Goal: Browse casually: Explore the website without a specific task or goal

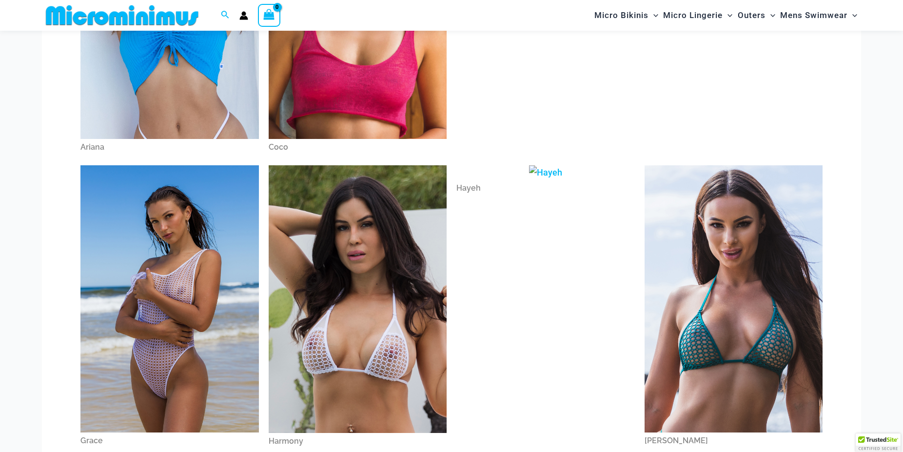
scroll to position [41, 0]
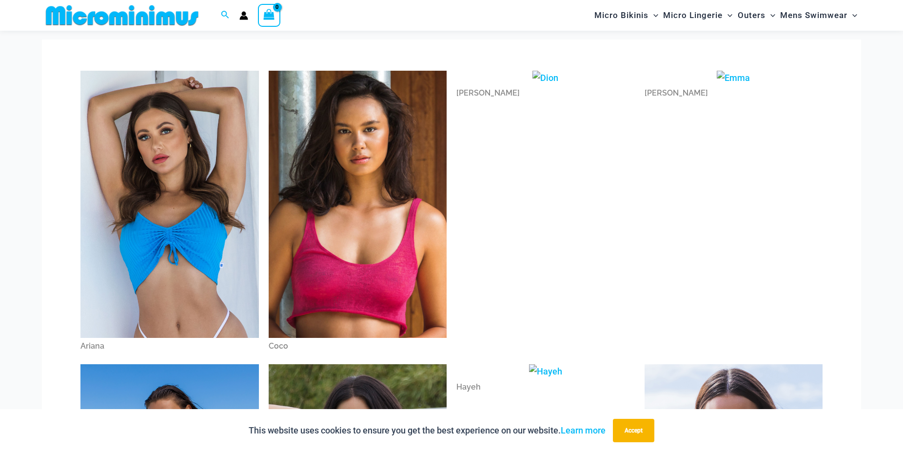
click at [158, 222] on img at bounding box center [169, 205] width 179 height 268
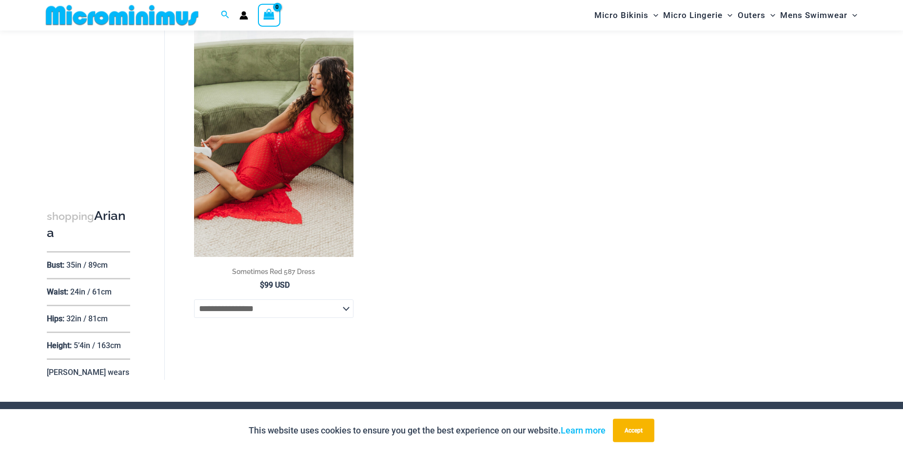
scroll to position [92, 0]
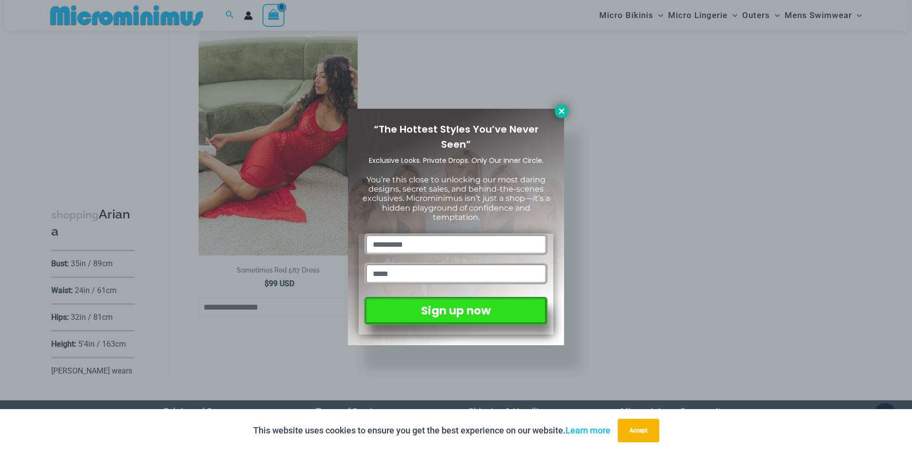
click at [558, 112] on icon at bounding box center [561, 111] width 9 height 9
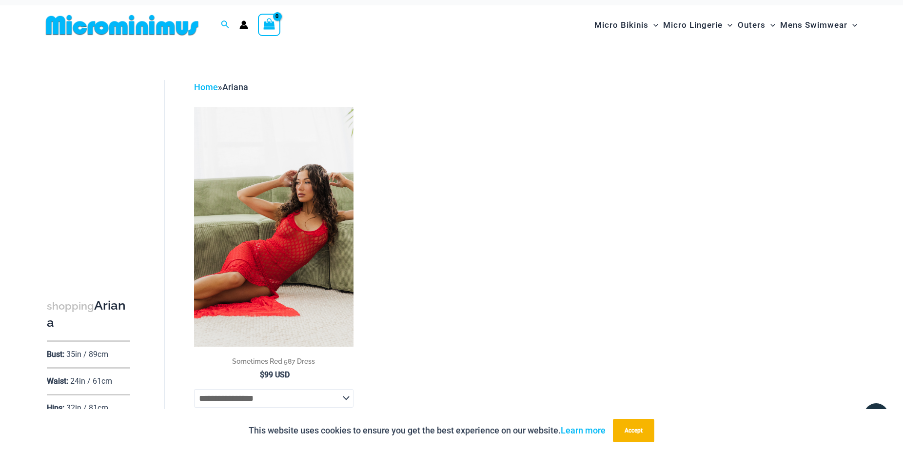
scroll to position [0, 0]
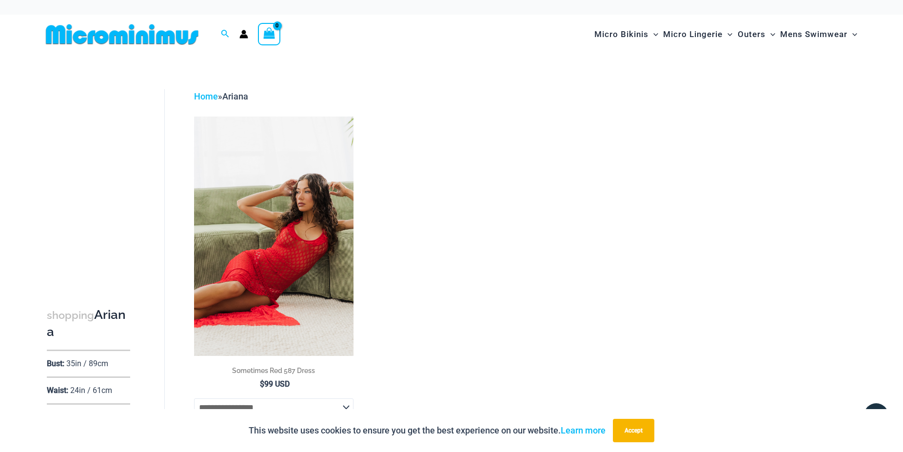
click at [282, 218] on img at bounding box center [274, 236] width 160 height 239
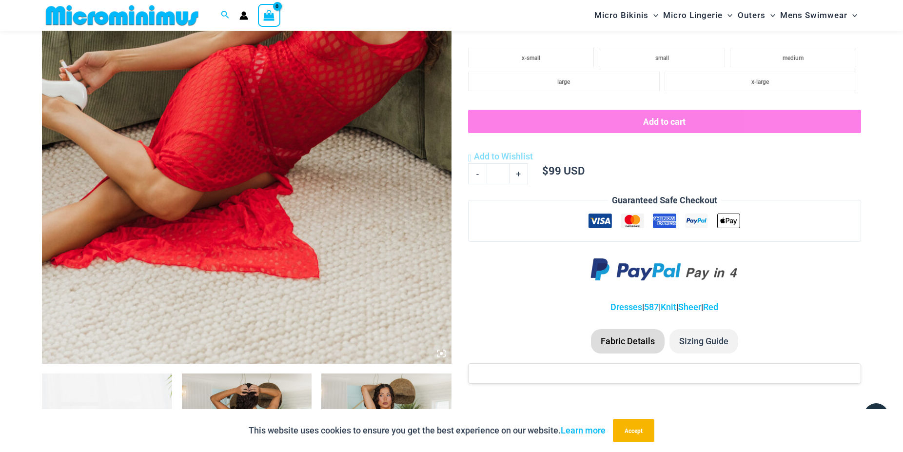
scroll to position [190, 0]
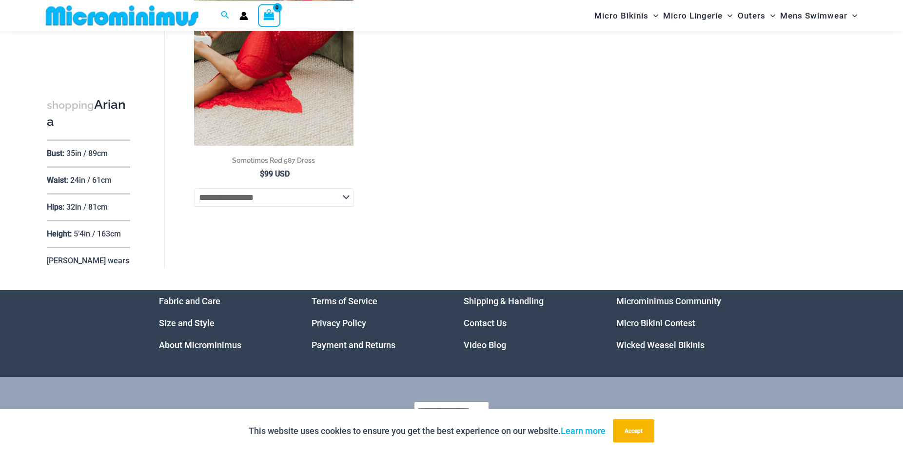
scroll to position [240, 0]
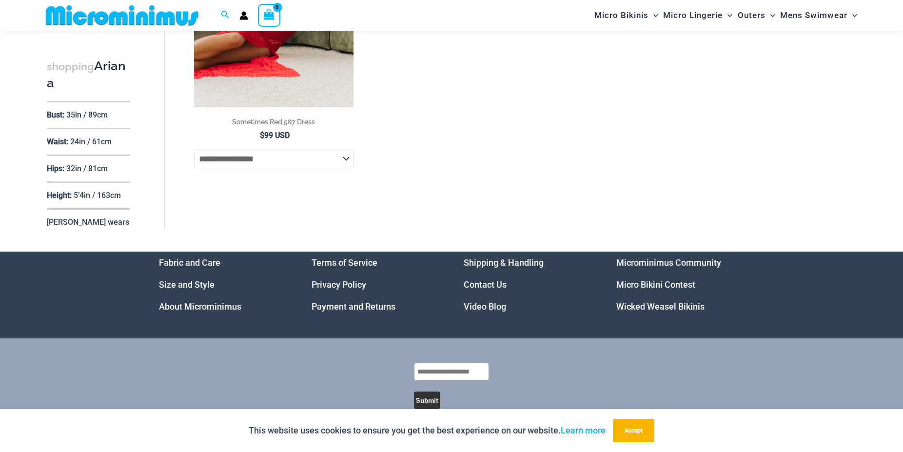
click at [194, 150] on select "**********" at bounding box center [274, 159] width 160 height 19
click at [344, 162] on select "**********" at bounding box center [274, 159] width 160 height 19
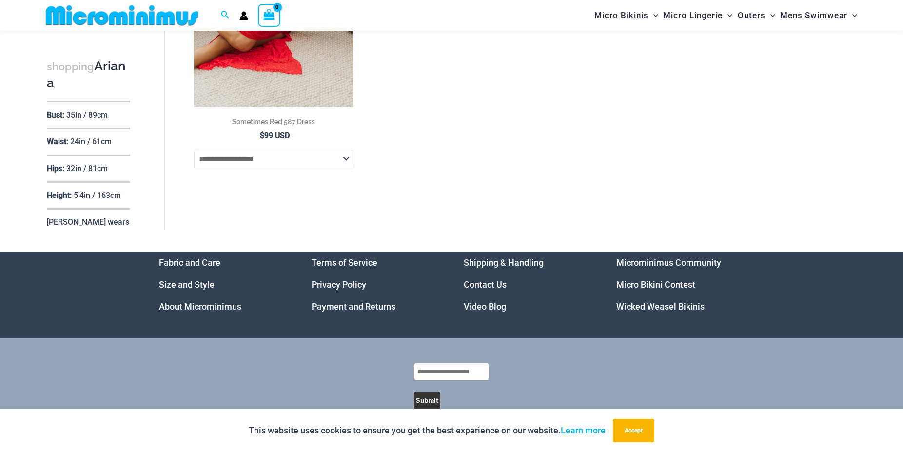
scroll to position [0, 0]
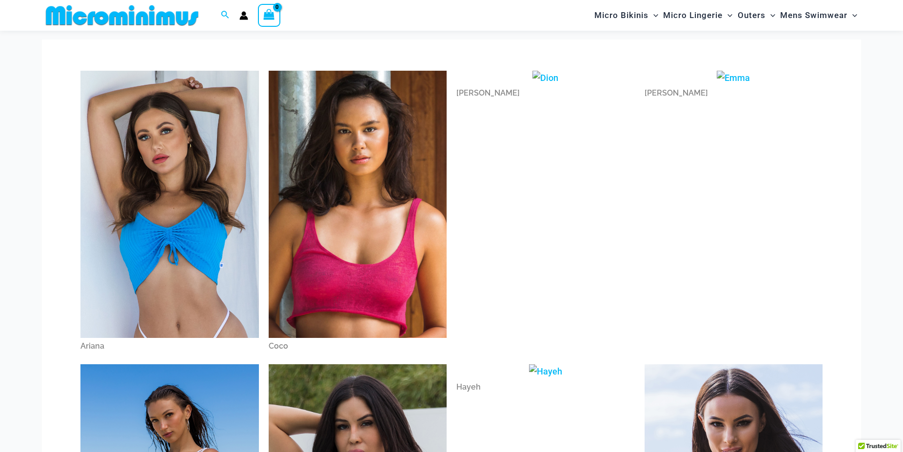
scroll to position [41, 0]
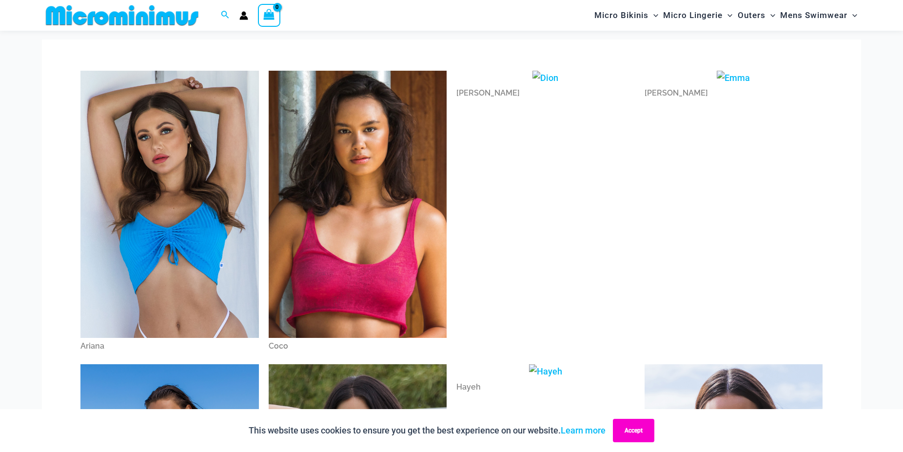
click at [631, 433] on button "Accept" at bounding box center [633, 430] width 41 height 23
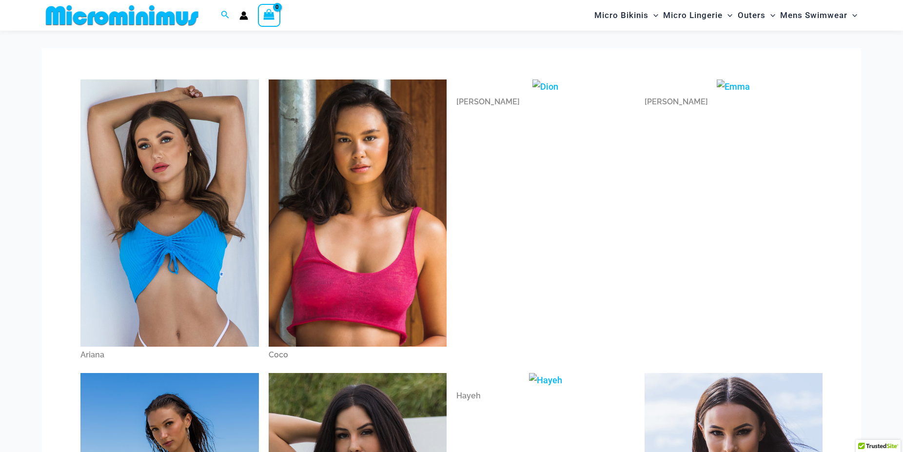
click at [398, 279] on img at bounding box center [358, 213] width 179 height 267
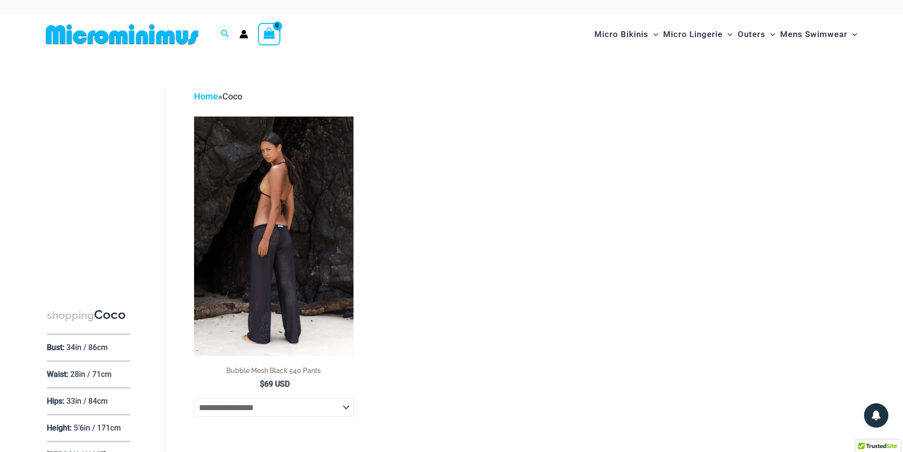
click at [260, 256] on img at bounding box center [274, 236] width 160 height 239
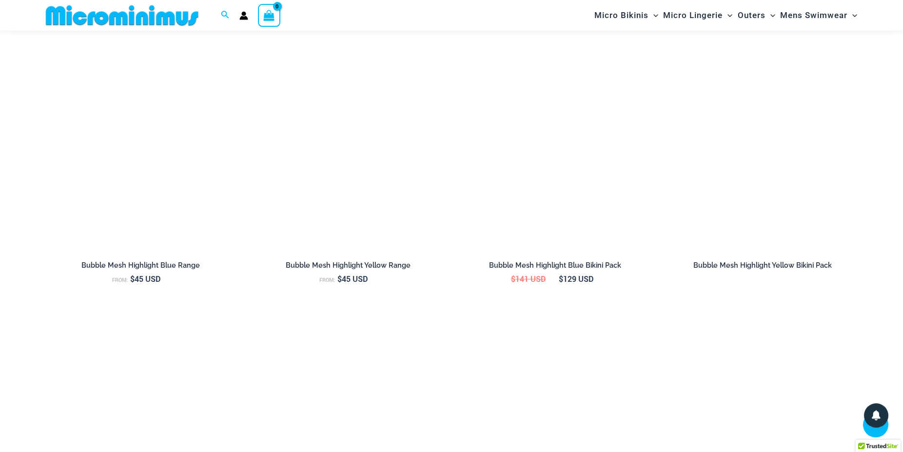
scroll to position [1185, 0]
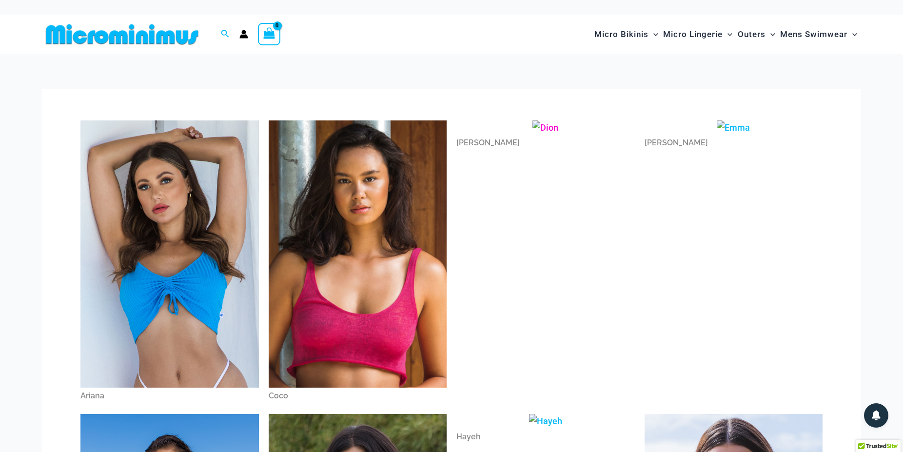
click at [471, 143] on div "[PERSON_NAME]" at bounding box center [546, 143] width 179 height 17
click at [653, 143] on div "[PERSON_NAME]" at bounding box center [734, 143] width 179 height 17
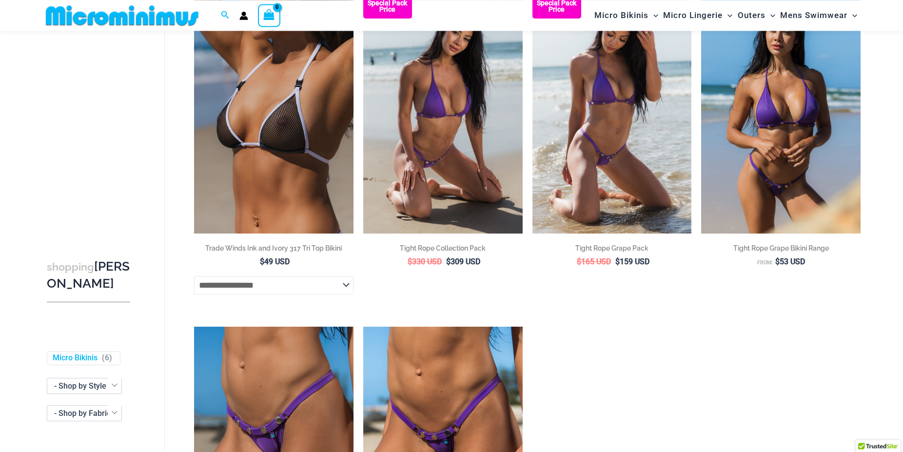
scroll to position [91, 0]
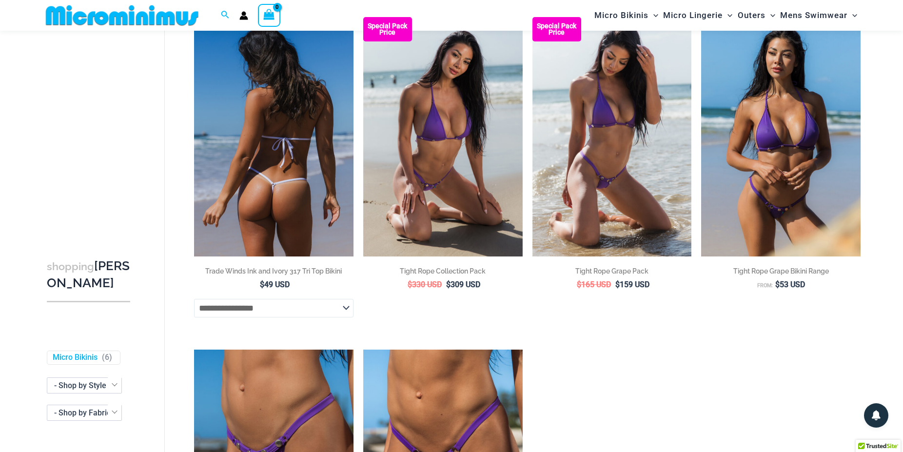
click at [261, 111] on img at bounding box center [274, 136] width 160 height 239
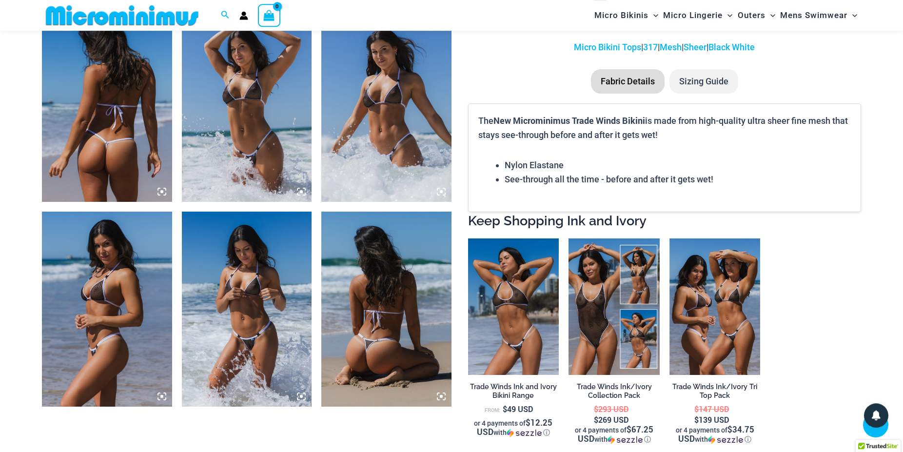
scroll to position [688, 0]
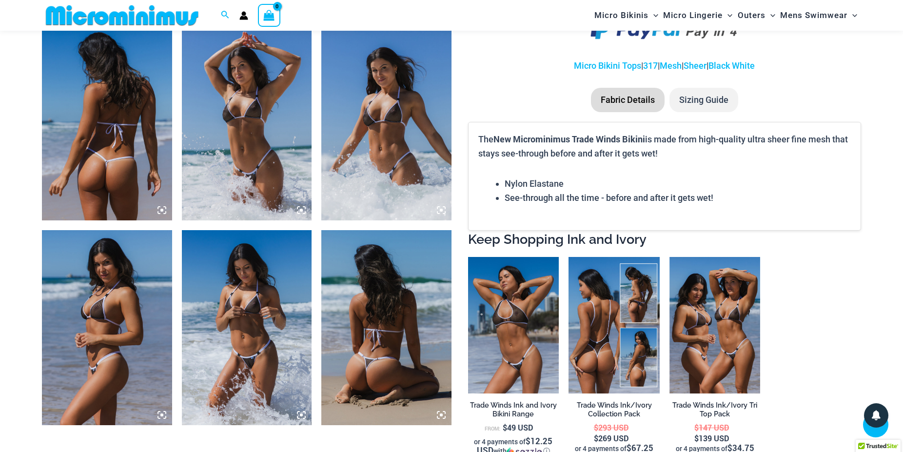
click at [578, 318] on img at bounding box center [614, 325] width 91 height 137
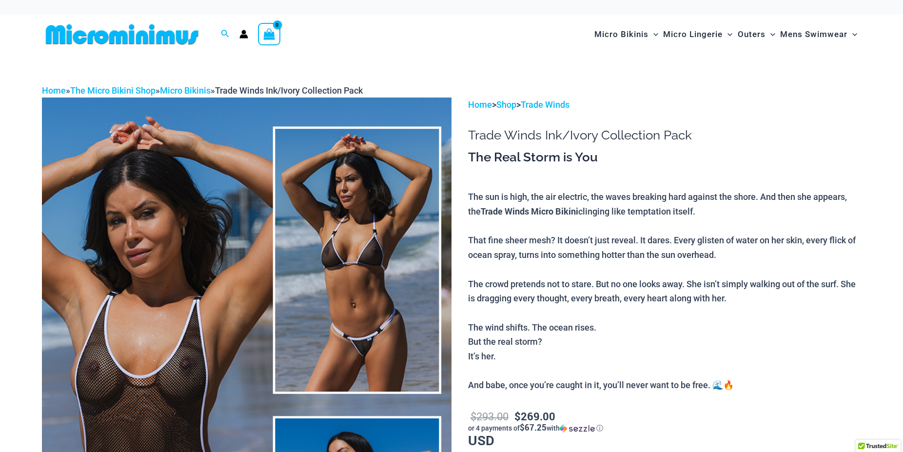
scroll to position [199, 0]
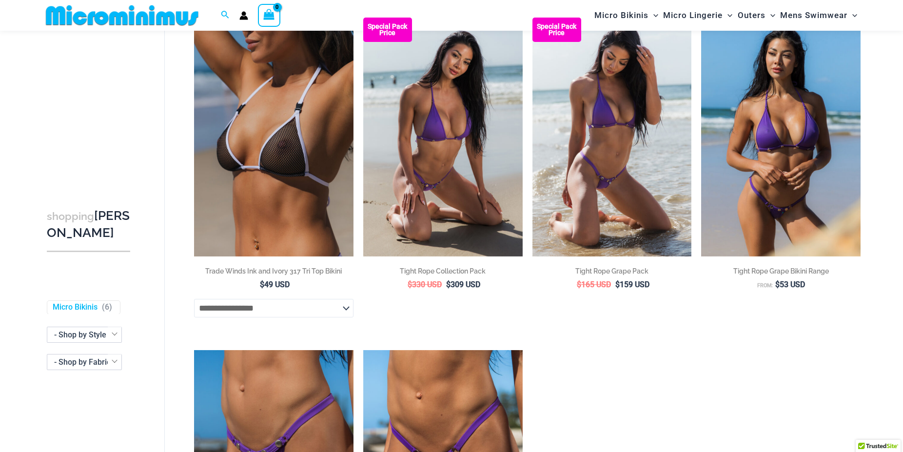
scroll to position [91, 0]
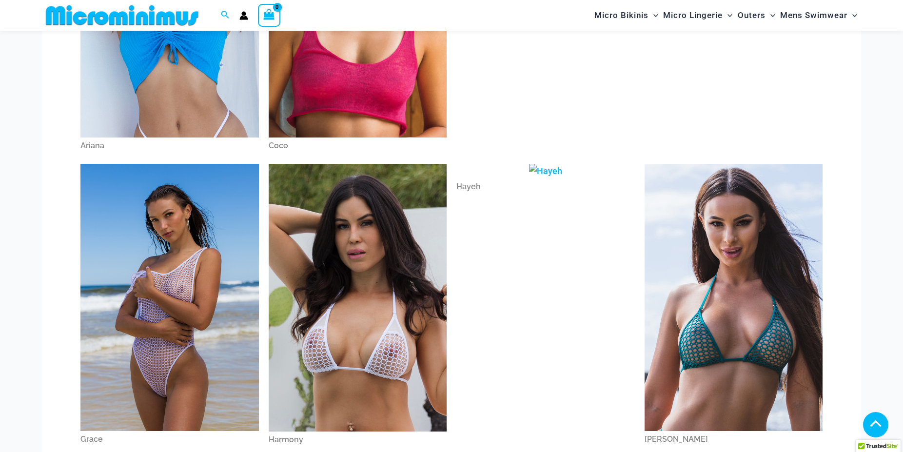
scroll to position [240, 0]
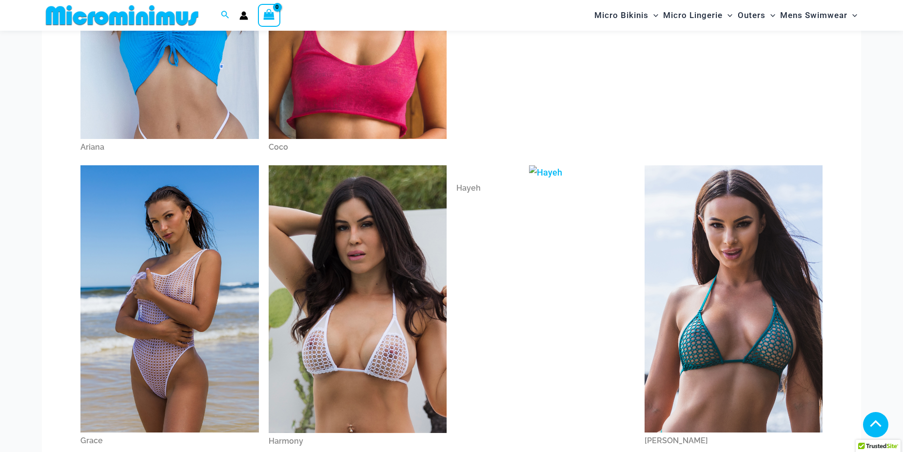
click at [111, 260] on img at bounding box center [169, 298] width 179 height 267
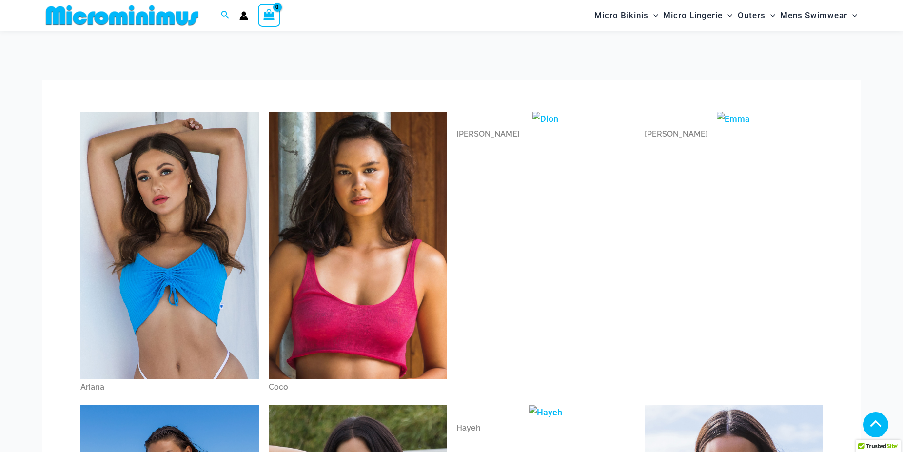
scroll to position [281, 0]
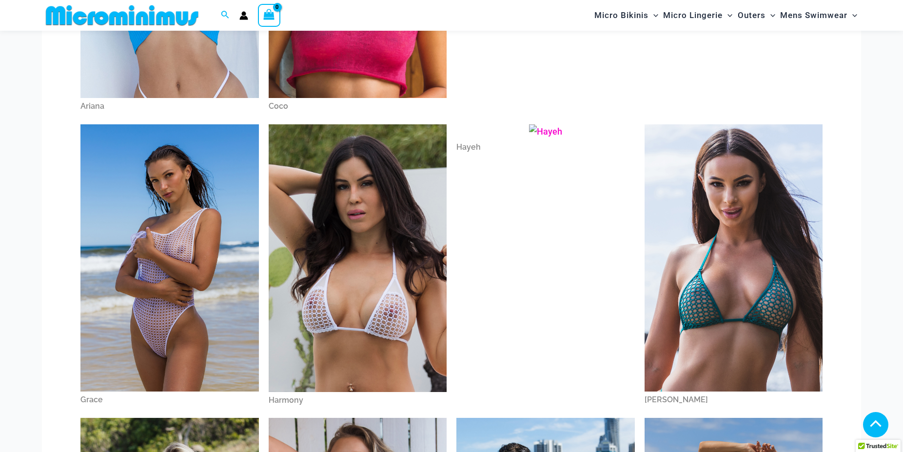
click at [541, 134] on img at bounding box center [545, 131] width 33 height 15
click at [657, 399] on link "[PERSON_NAME]" at bounding box center [734, 266] width 179 height 284
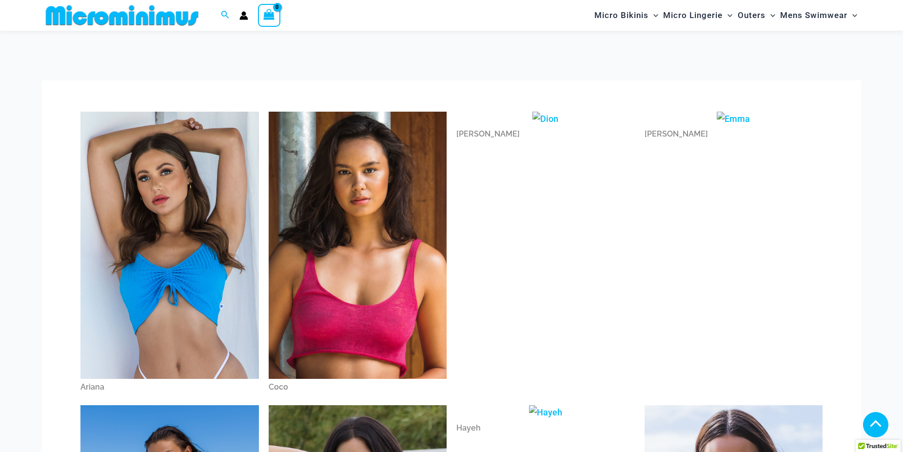
scroll to position [661, 0]
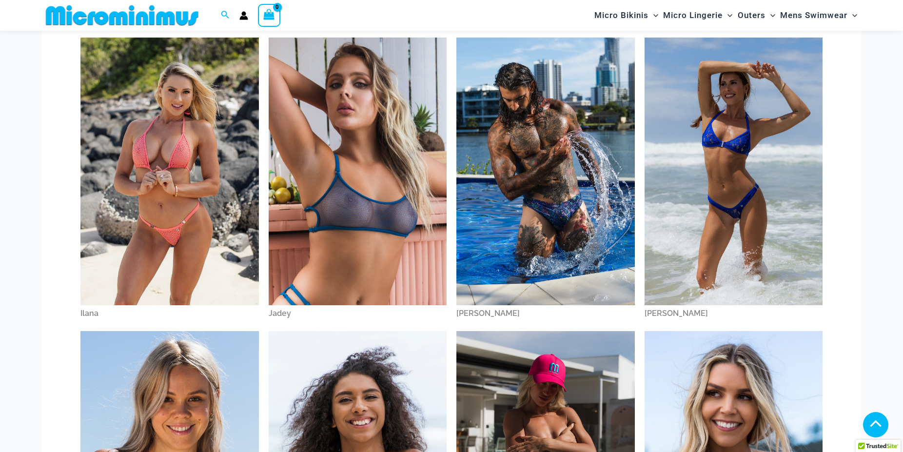
click at [173, 250] on img at bounding box center [169, 171] width 179 height 267
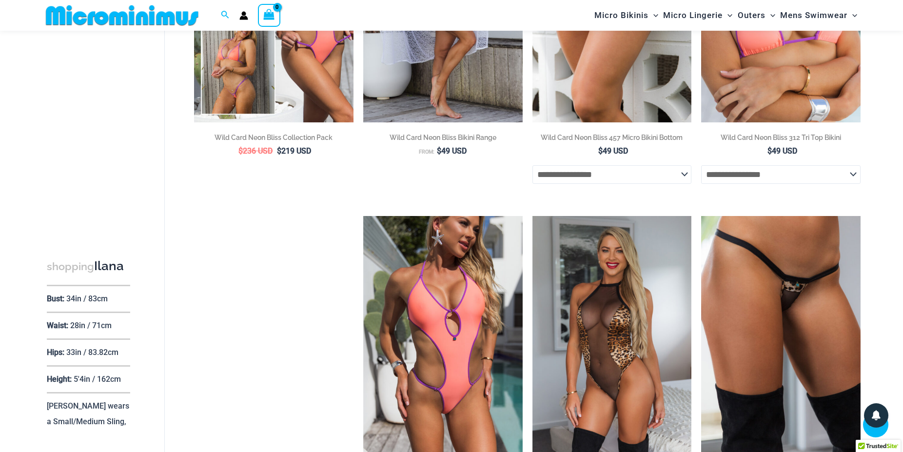
scroll to position [1882, 0]
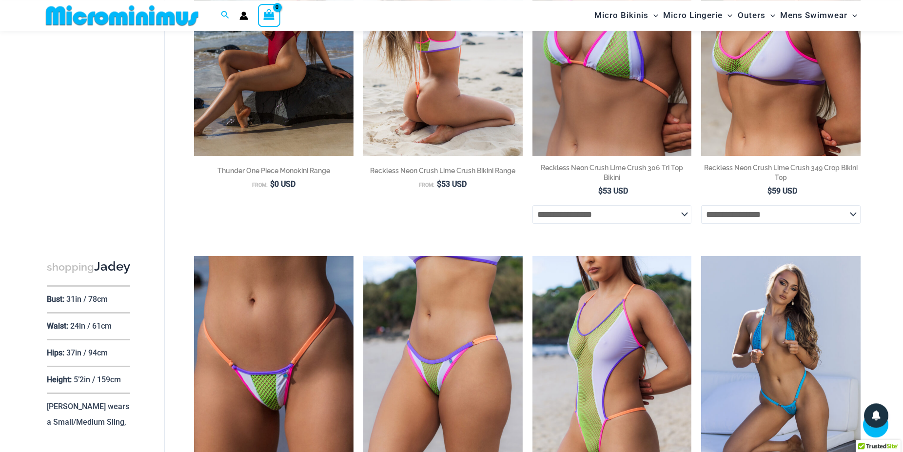
scroll to position [190, 0]
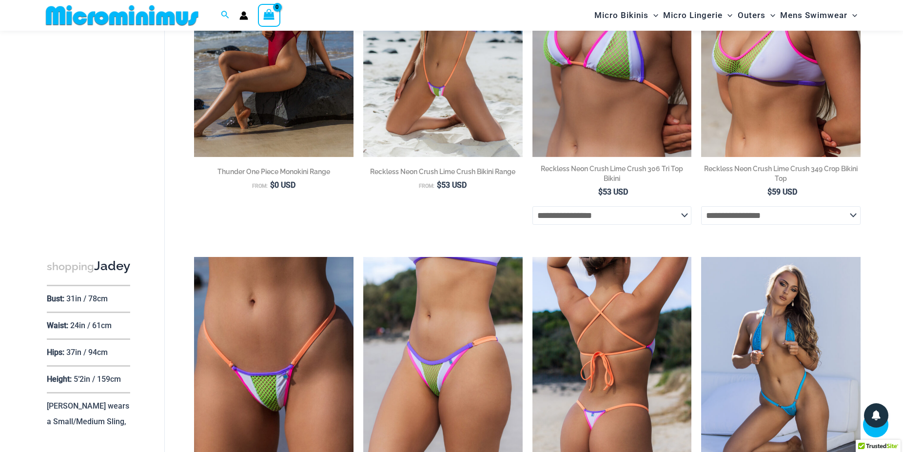
click at [570, 304] on img at bounding box center [613, 376] width 160 height 239
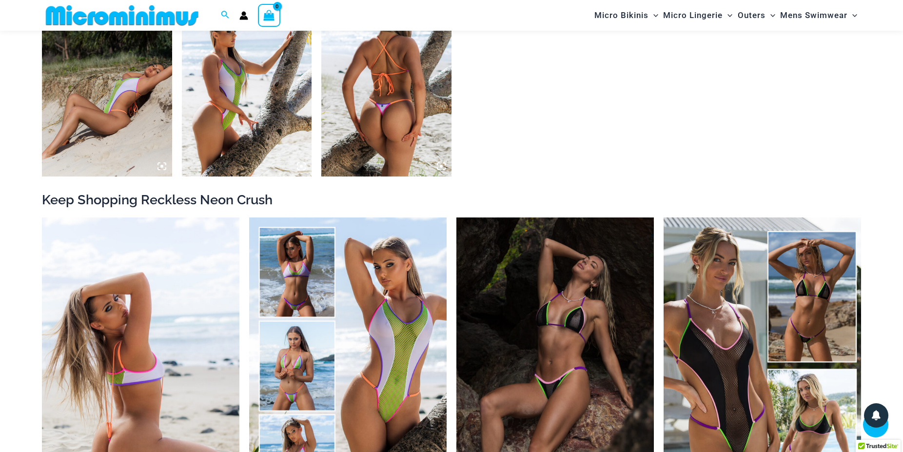
scroll to position [986, 0]
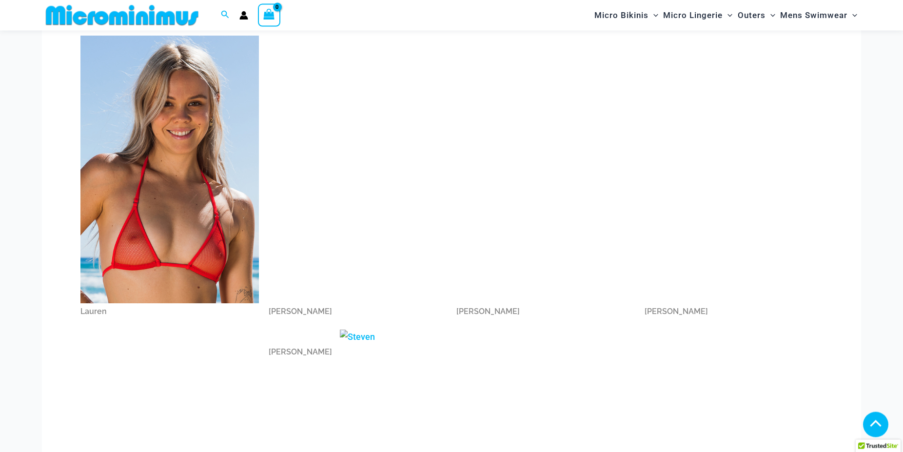
scroll to position [958, 0]
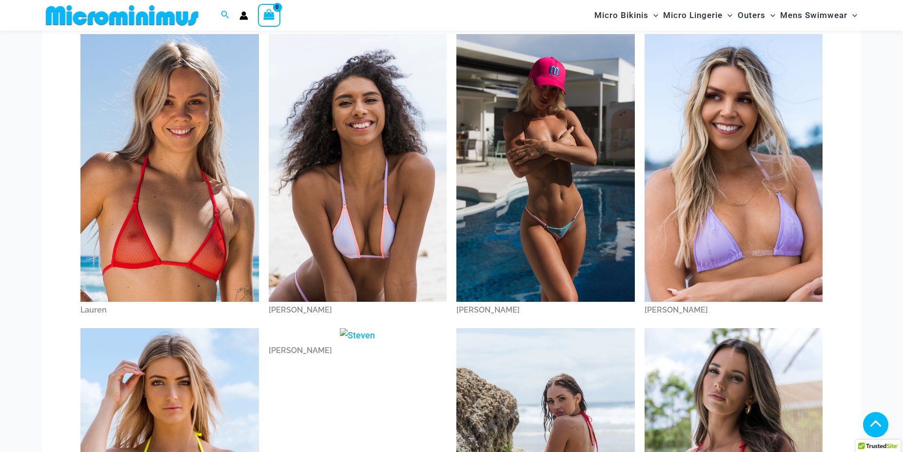
click at [162, 276] on img at bounding box center [169, 167] width 179 height 267
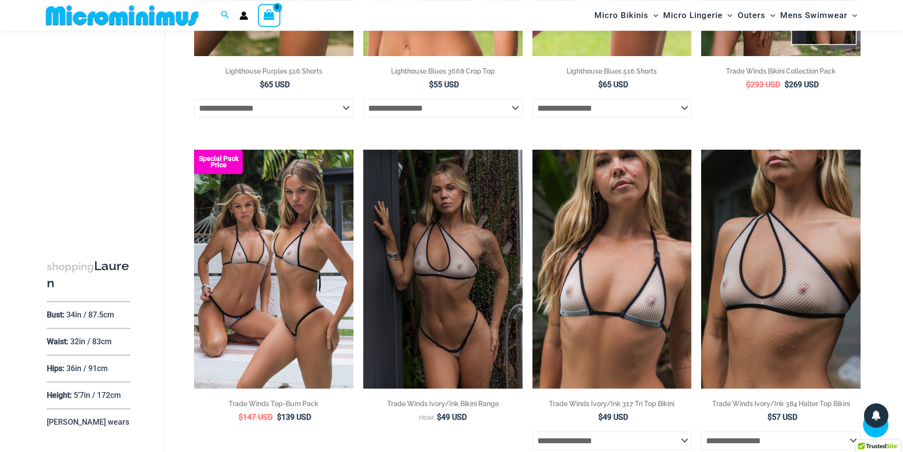
scroll to position [538, 0]
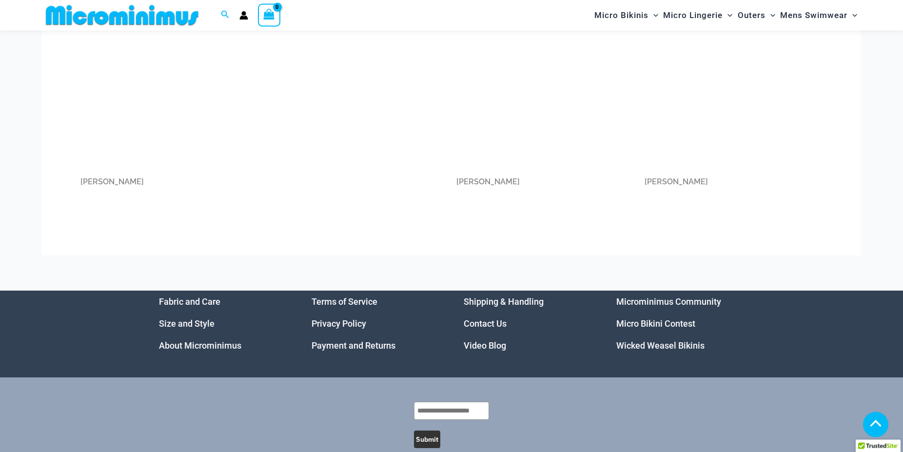
scroll to position [1441, 0]
